Goal: Find contact information: Find contact information

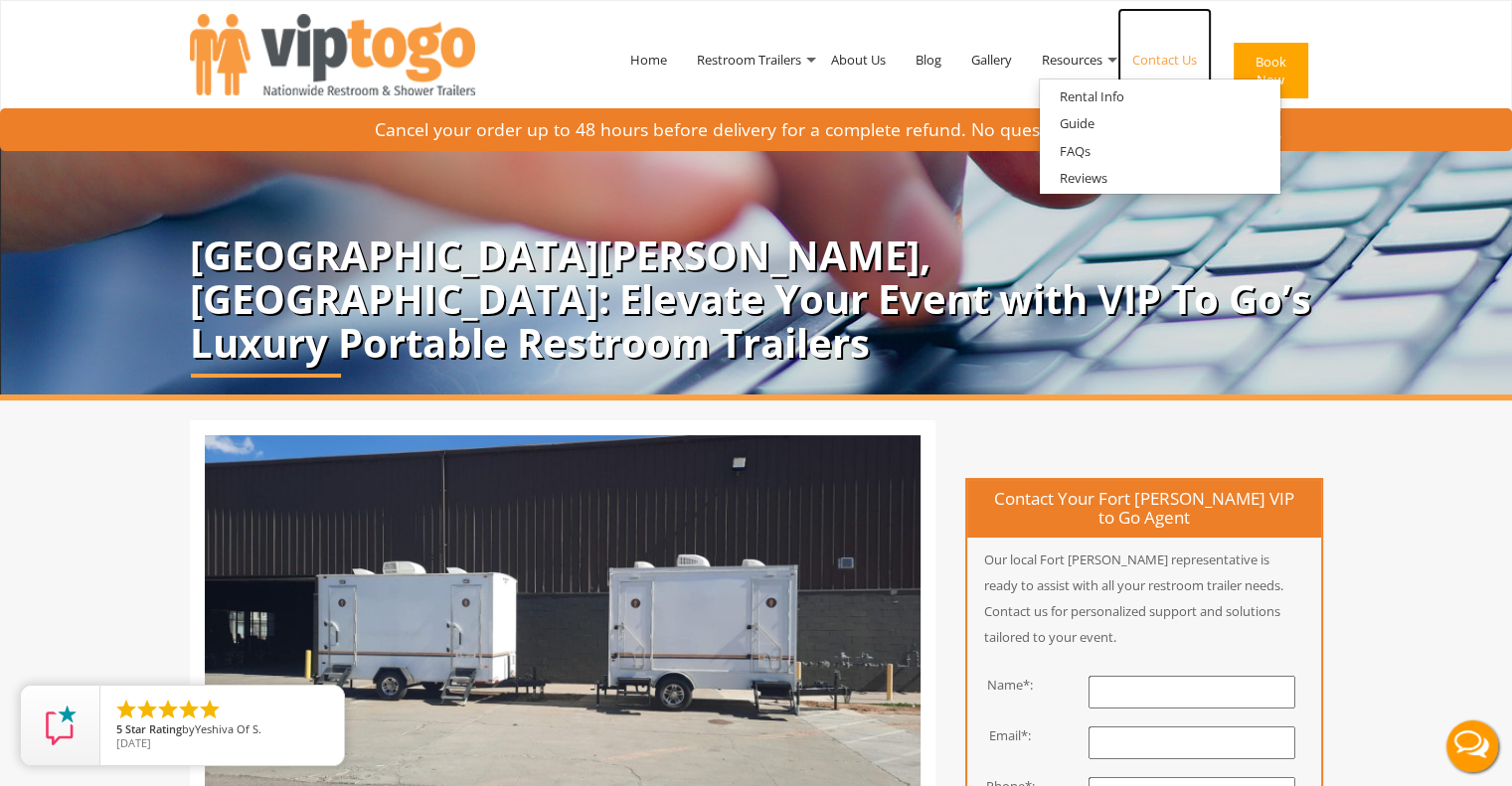
click at [1186, 62] on link "Contact Us" at bounding box center [1164, 60] width 95 height 103
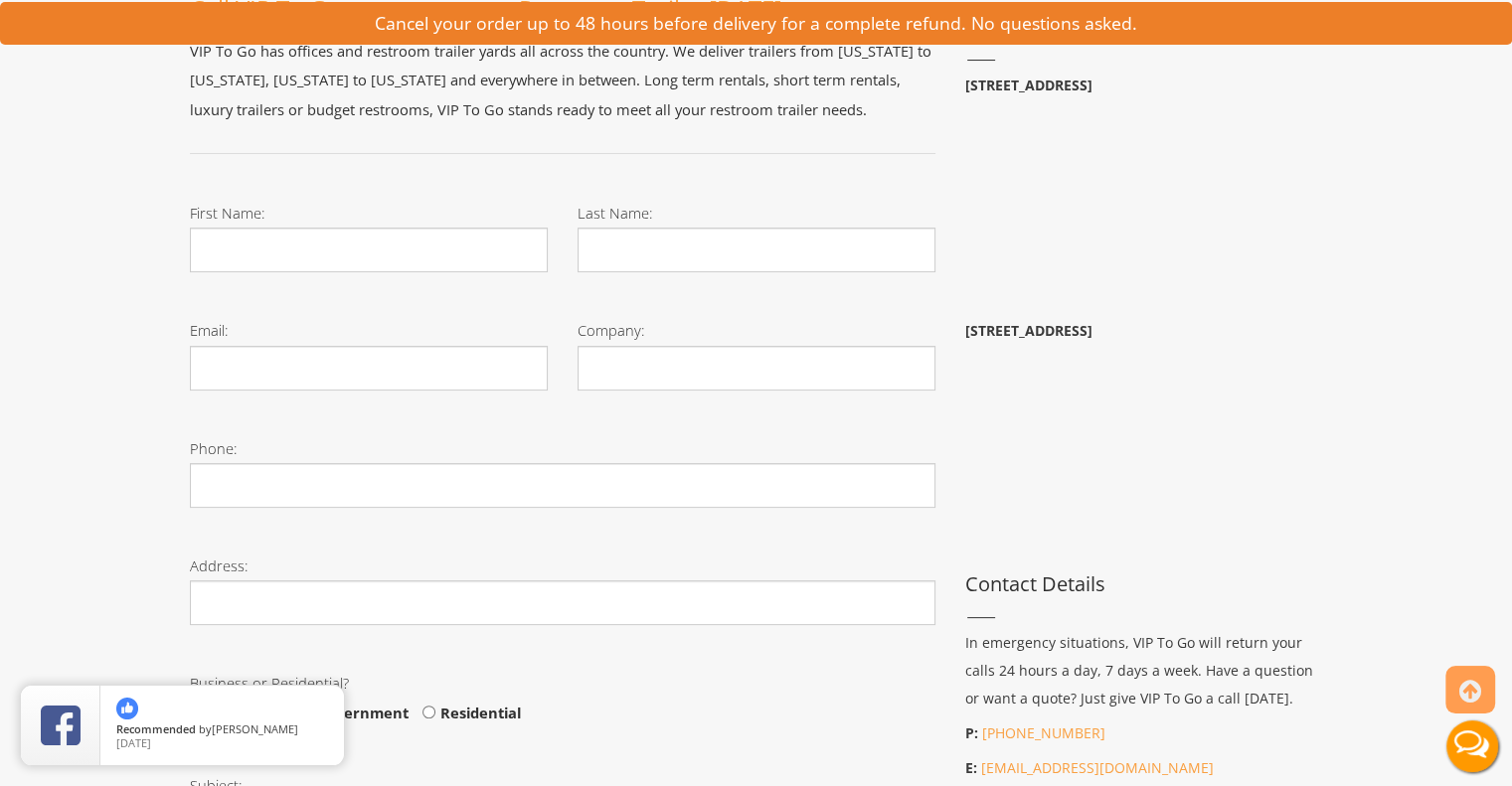
scroll to position [199, 0]
